Goal: Information Seeking & Learning: Learn about a topic

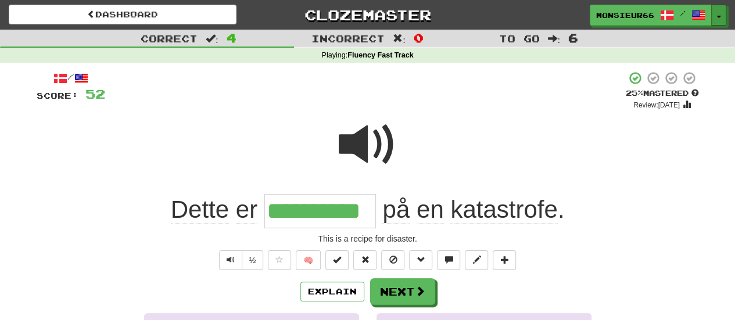
click at [717, 7] on button "Toggle Dropdown" at bounding box center [718, 15] width 15 height 21
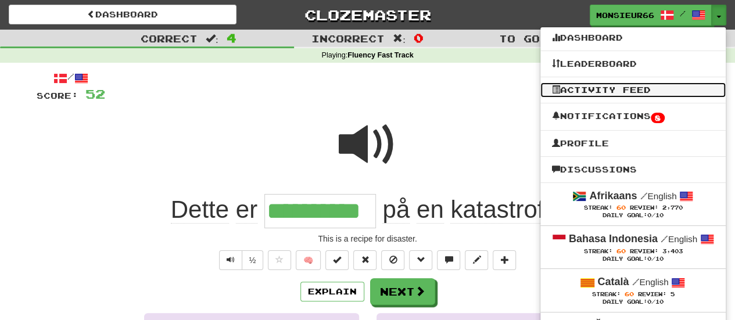
click at [617, 93] on link "Activity Feed" at bounding box center [632, 89] width 185 height 15
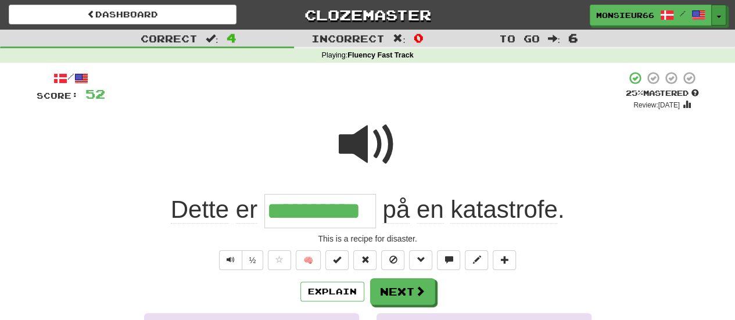
click at [718, 17] on span "button" at bounding box center [718, 17] width 5 height 2
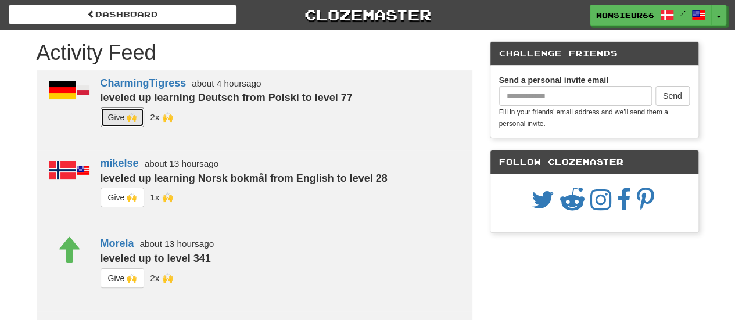
click at [121, 112] on button "G i ve 🙌" at bounding box center [122, 117] width 44 height 20
click at [124, 198] on button "G i ve 🙌" at bounding box center [122, 198] width 44 height 20
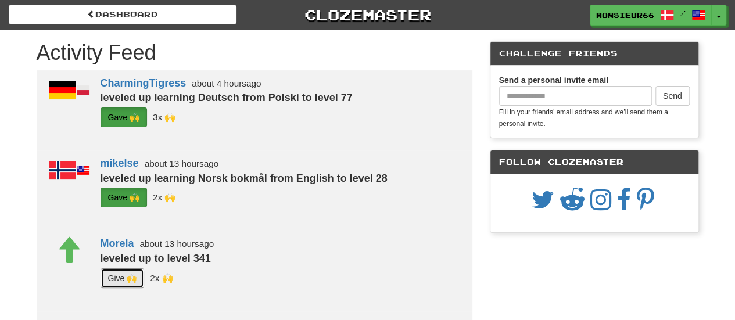
click at [123, 272] on button "G i ve 🙌" at bounding box center [122, 278] width 44 height 20
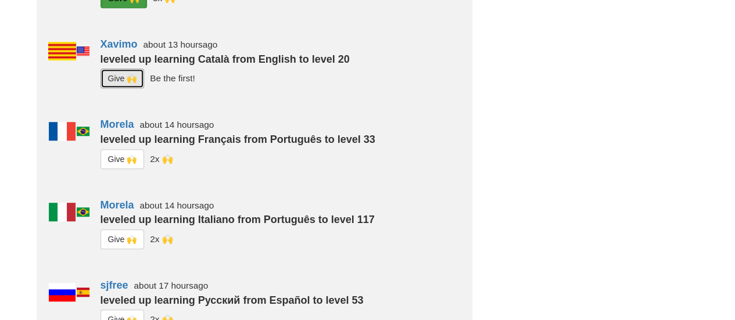
click at [115, 67] on div "Xavimo about 13 hours ago leveled up learning Català from English to level 20 G…" at bounding box center [280, 71] width 383 height 80
click at [123, 157] on button "G i ve 🙌" at bounding box center [122, 159] width 44 height 20
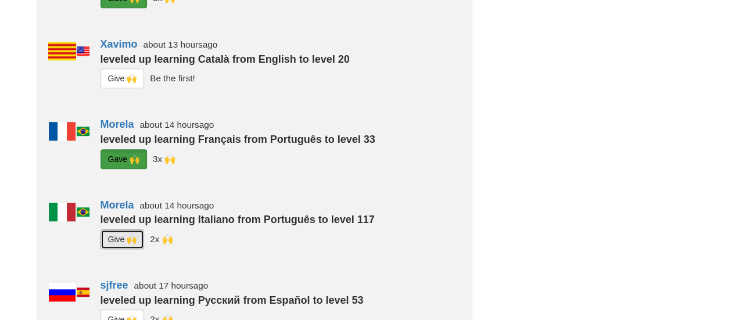
click at [116, 235] on button "G i ve 🙌" at bounding box center [122, 239] width 44 height 20
click at [123, 313] on button "G i ve 🙌" at bounding box center [122, 320] width 44 height 20
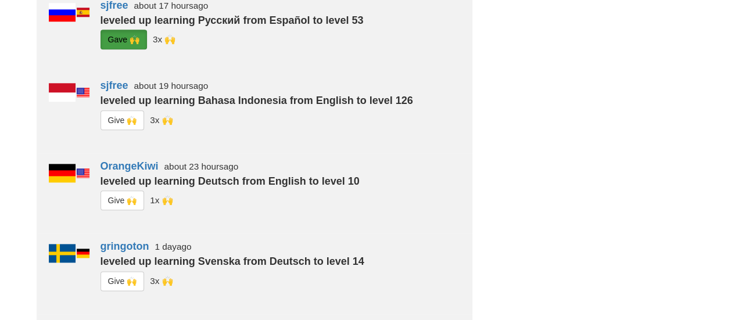
click at [125, 108] on div "sjfree about 19 hours ago leveled up learning Bahasa Indonesia from English to …" at bounding box center [280, 113] width 383 height 80
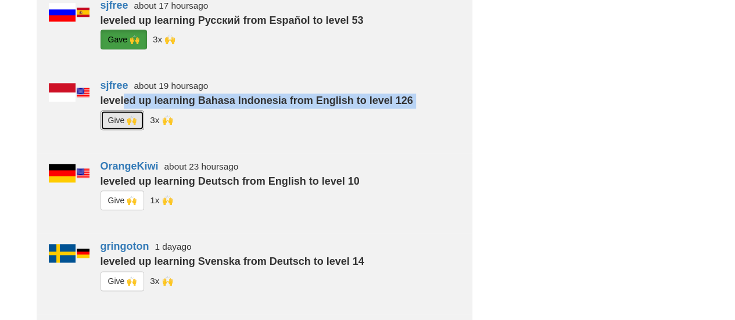
click at [121, 113] on button "G i ve 🙌" at bounding box center [122, 120] width 44 height 20
click at [120, 192] on button "G i ve 🙌" at bounding box center [122, 201] width 44 height 20
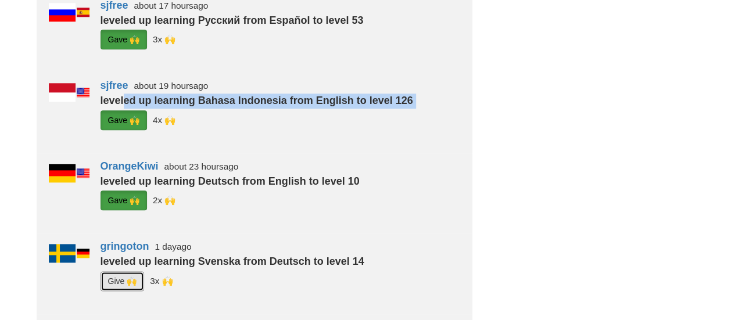
click at [127, 283] on button "G i ve 🙌" at bounding box center [122, 281] width 44 height 20
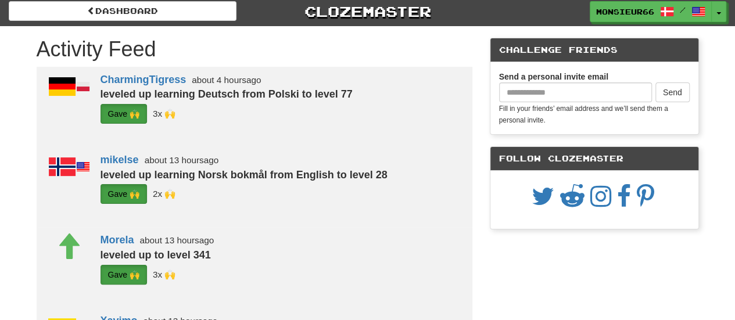
scroll to position [0, 0]
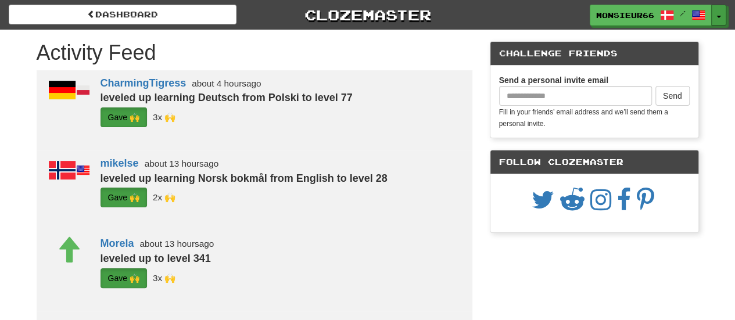
click at [718, 9] on button "Toggle Dropdown" at bounding box center [718, 15] width 15 height 21
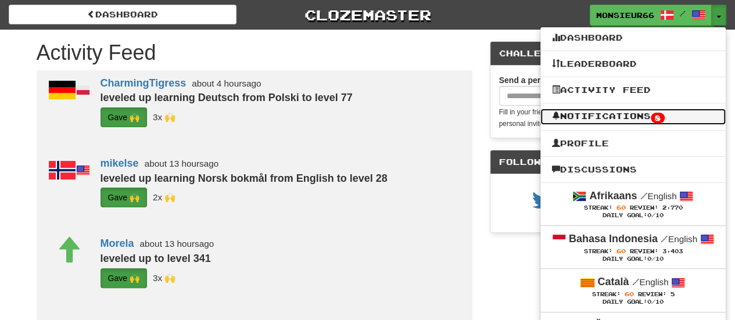
click at [616, 114] on link "Notifications 8" at bounding box center [632, 117] width 185 height 16
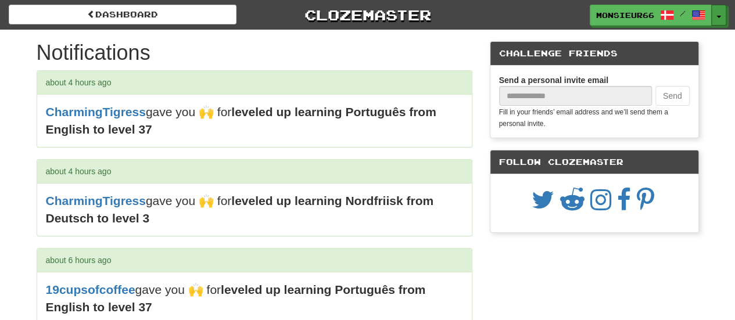
click at [713, 19] on button "Toggle Dropdown" at bounding box center [718, 15] width 15 height 21
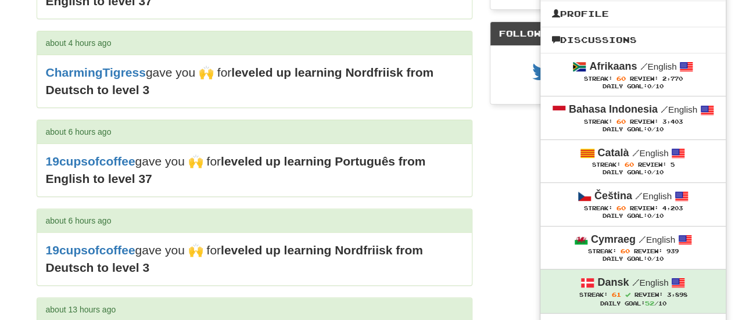
scroll to position [134, 0]
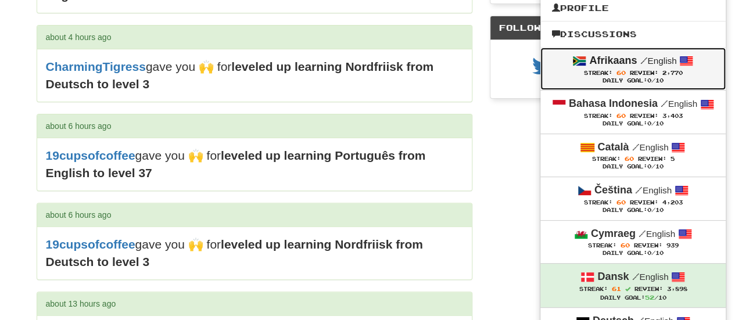
click at [626, 78] on div "Daily Goal: 0 /10" at bounding box center [633, 81] width 162 height 8
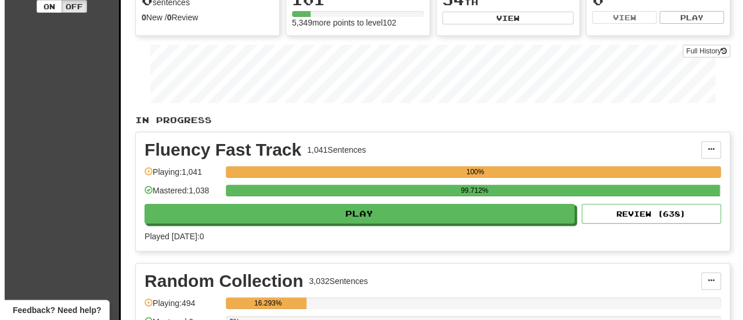
scroll to position [196, 0]
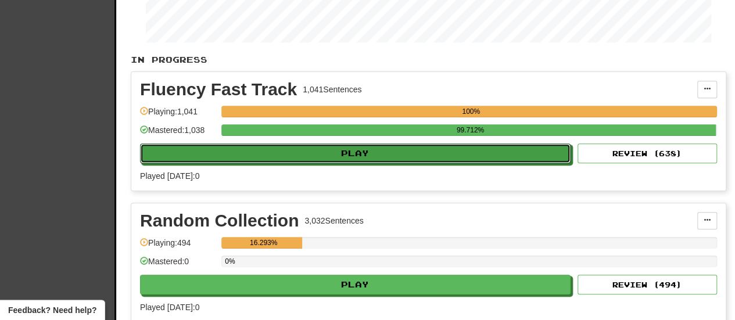
click at [292, 161] on button "Play" at bounding box center [355, 153] width 430 height 20
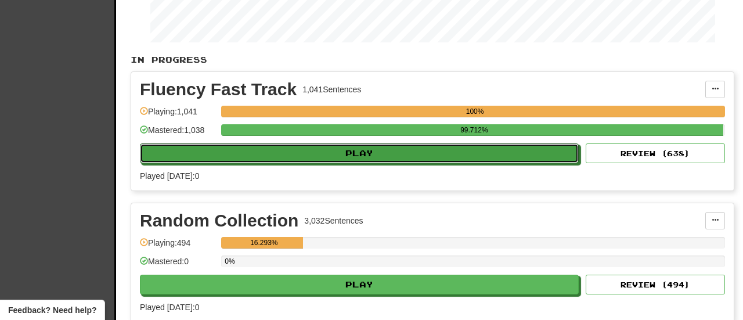
select select "**"
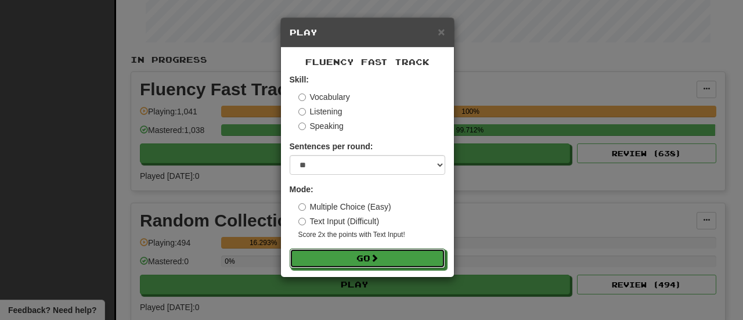
click at [342, 257] on button "Go" at bounding box center [368, 259] width 156 height 20
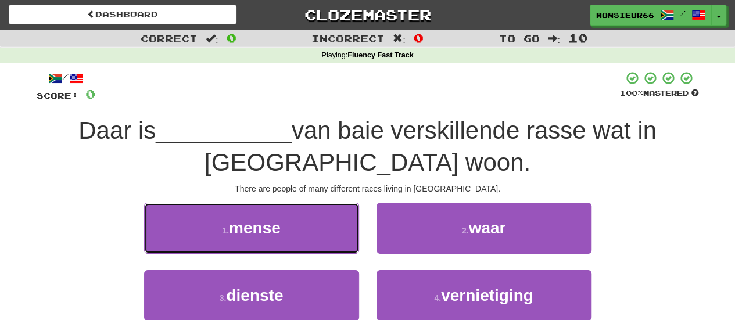
click at [308, 228] on button "1 . mense" at bounding box center [251, 228] width 215 height 51
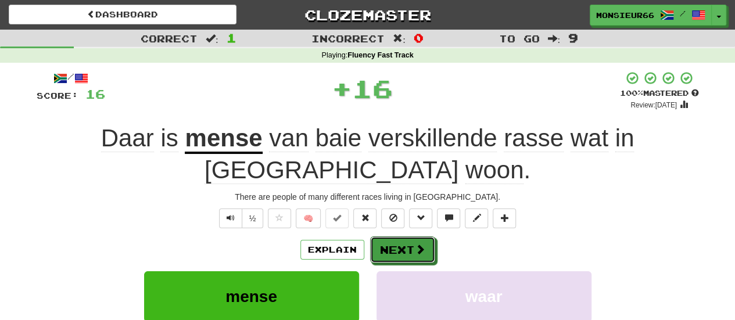
click at [379, 256] on button "Next" at bounding box center [402, 249] width 65 height 27
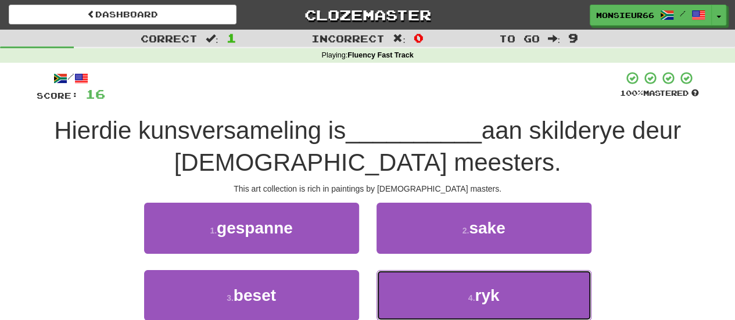
click at [448, 297] on button "4 . ryk" at bounding box center [483, 295] width 215 height 51
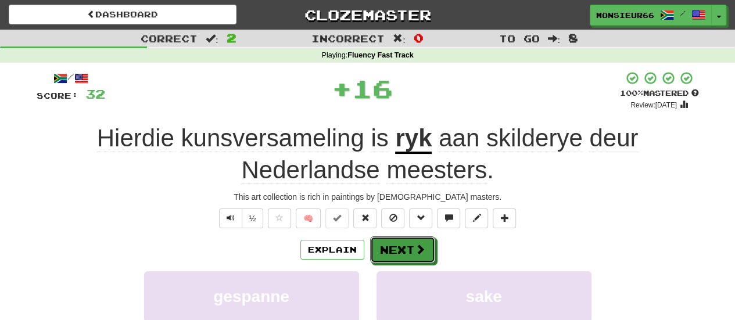
click at [405, 247] on button "Next" at bounding box center [402, 249] width 65 height 27
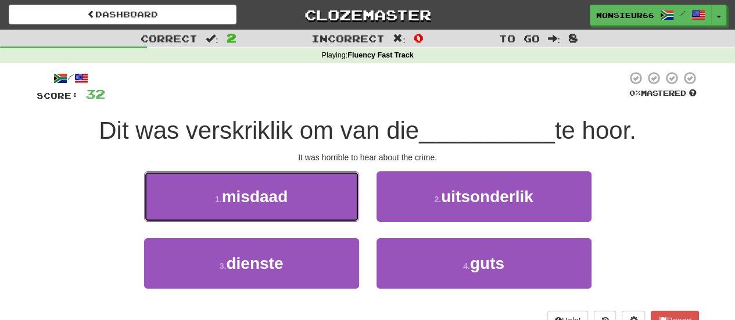
click at [321, 210] on button "1 . misdaad" at bounding box center [251, 196] width 215 height 51
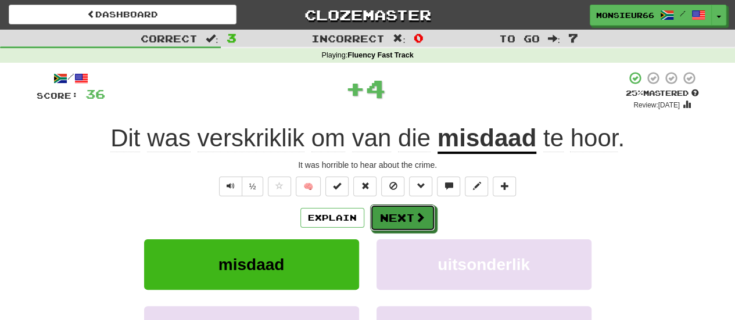
click at [412, 217] on button "Next" at bounding box center [402, 217] width 65 height 27
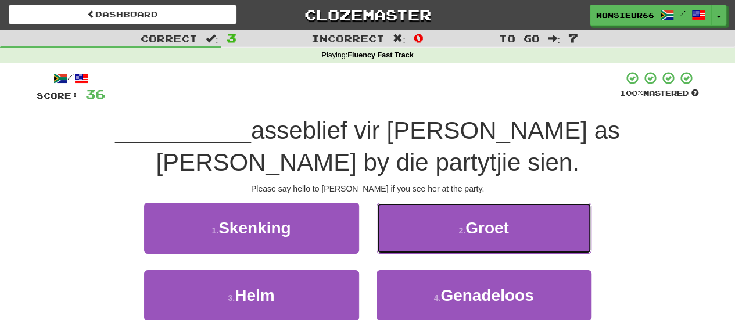
click at [445, 222] on button "2 . Groet" at bounding box center [483, 228] width 215 height 51
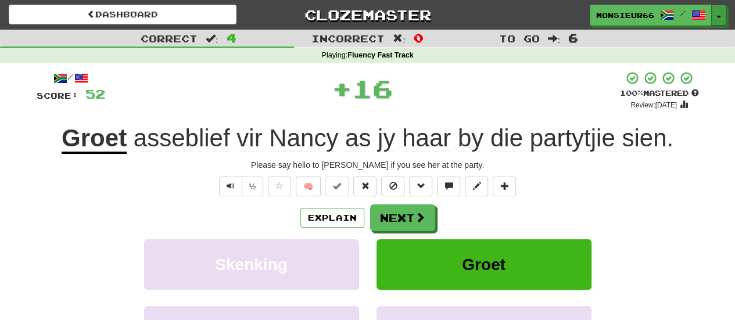
click at [713, 15] on button "Toggle Dropdown" at bounding box center [718, 15] width 15 height 21
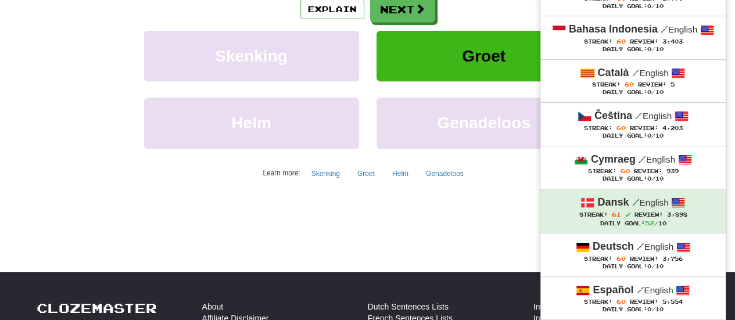
scroll to position [206, 0]
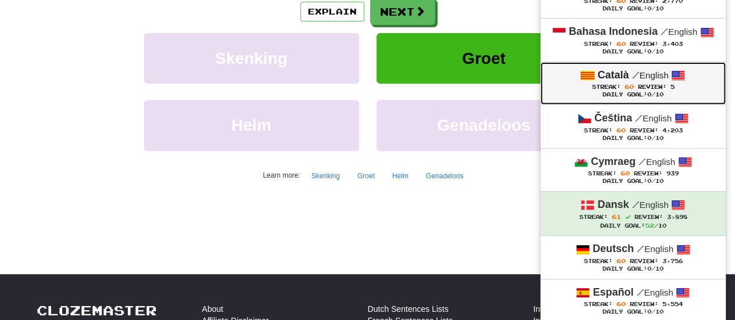
click at [575, 80] on div "Català / English" at bounding box center [633, 75] width 162 height 15
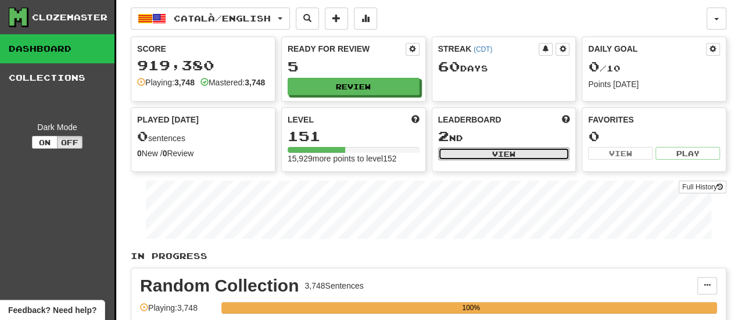
click at [485, 157] on button "View" at bounding box center [504, 154] width 132 height 13
select select "**********"
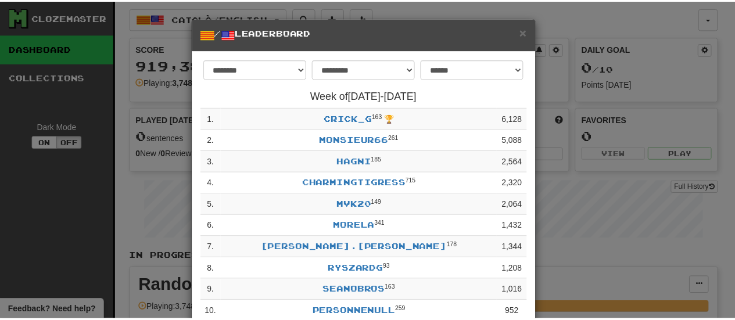
scroll to position [73, 0]
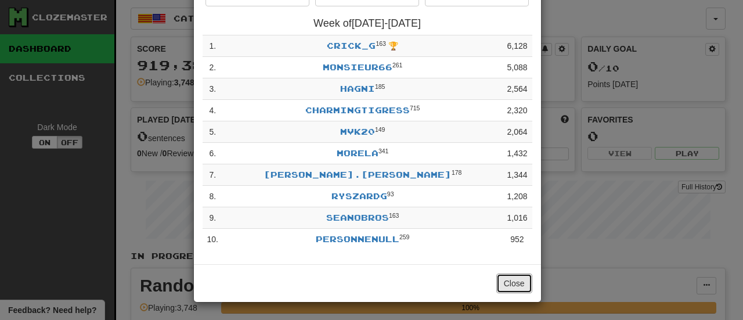
click at [504, 276] on button "Close" at bounding box center [515, 284] width 36 height 20
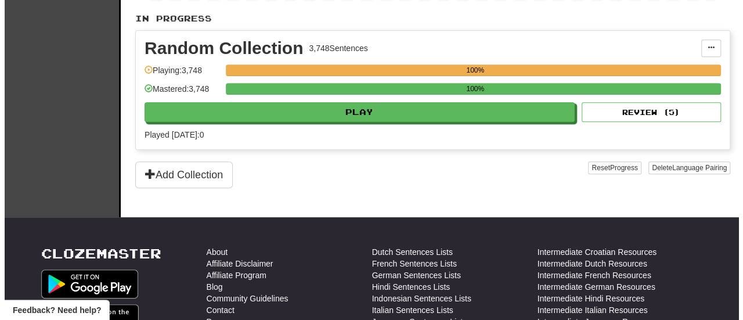
scroll to position [237, 0]
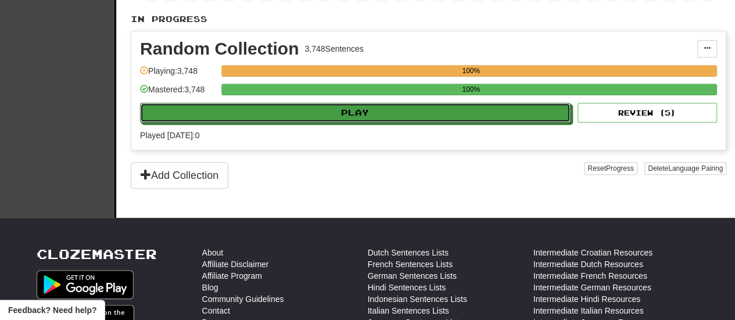
click at [337, 123] on button "Play" at bounding box center [355, 113] width 430 height 20
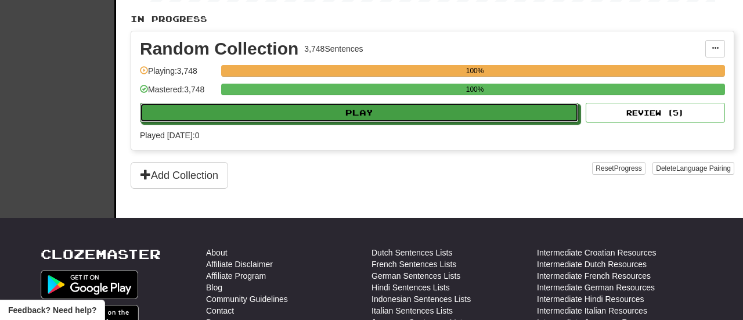
select select "**"
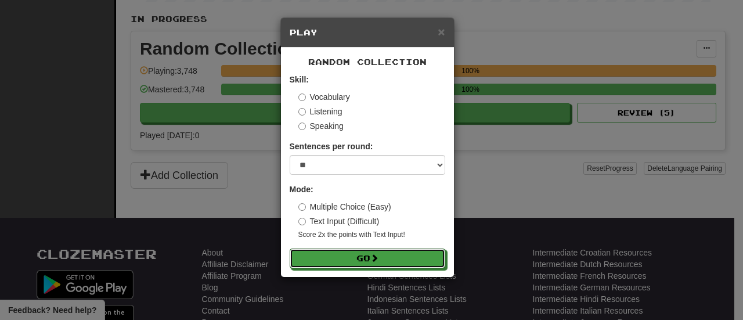
click at [335, 255] on button "Go" at bounding box center [368, 259] width 156 height 20
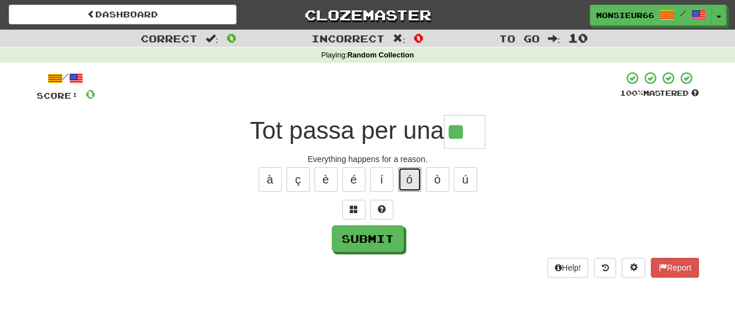
click at [415, 179] on button "ó" at bounding box center [409, 179] width 23 height 24
type input "***"
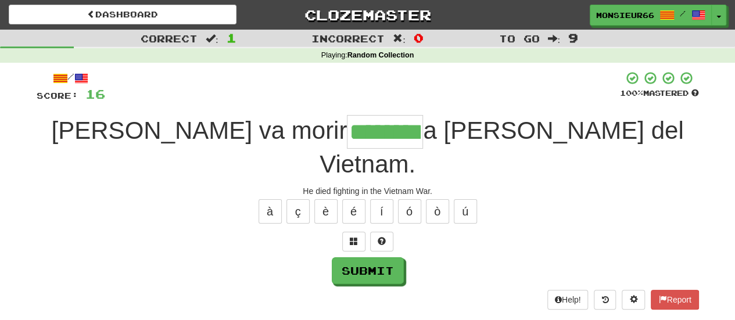
type input "********"
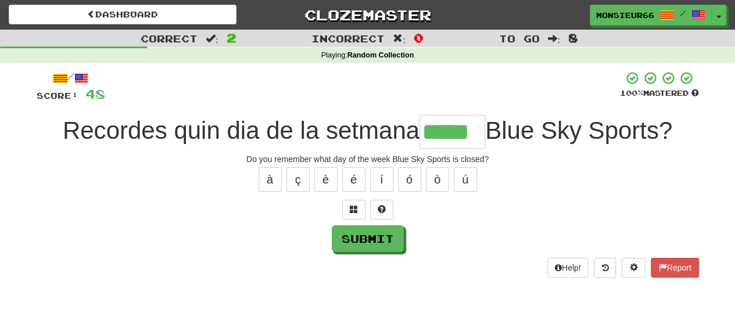
type input "*****"
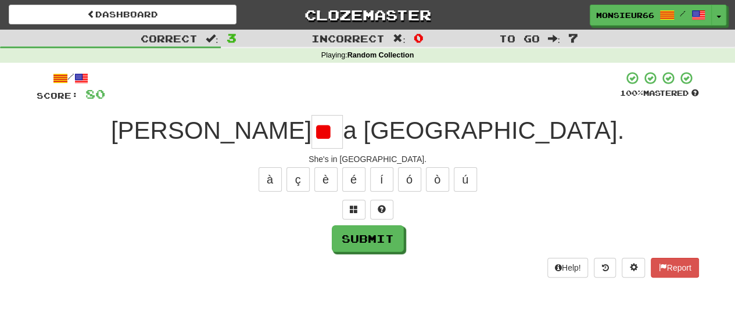
type input "*"
